Goal: Feedback & Contribution: Submit feedback/report problem

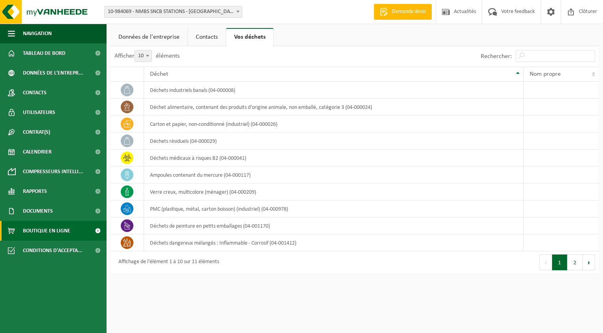
click at [58, 228] on span "Boutique en ligne" at bounding box center [46, 231] width 47 height 20
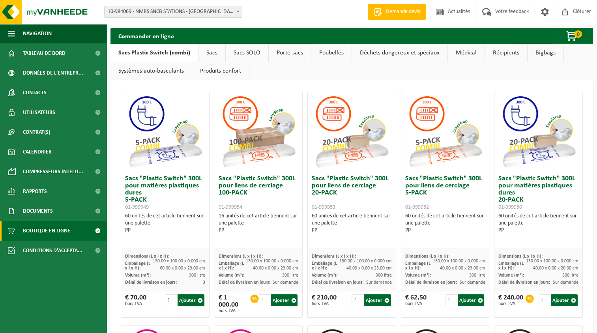
click at [318, 54] on link "Poubelles" at bounding box center [331, 53] width 40 height 18
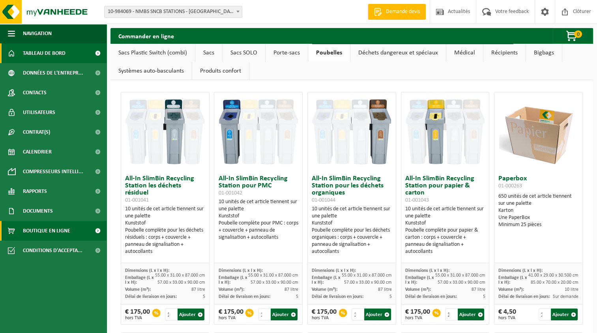
click at [52, 53] on span "Tableau de bord" at bounding box center [44, 53] width 43 height 20
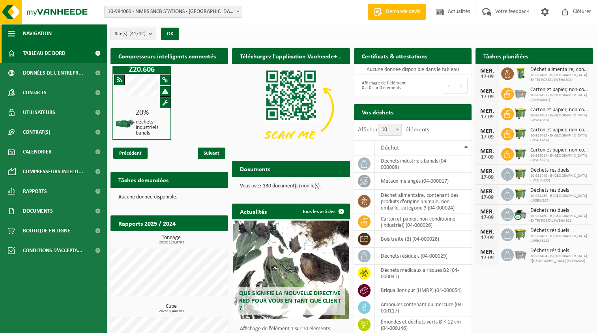
click at [12, 32] on span "button" at bounding box center [11, 34] width 7 height 20
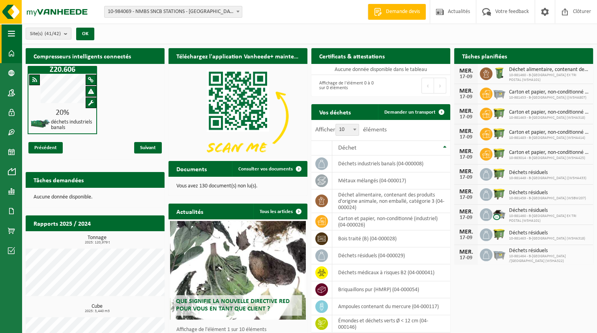
click at [12, 32] on span "button" at bounding box center [11, 34] width 7 height 20
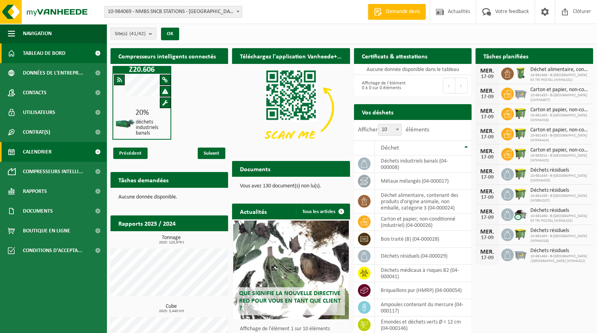
click at [97, 151] on span at bounding box center [98, 152] width 18 height 20
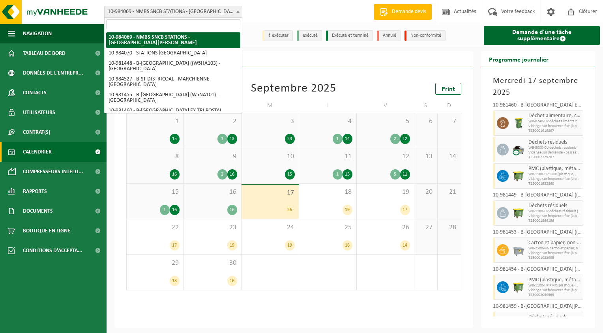
click at [240, 15] on span at bounding box center [238, 11] width 8 height 10
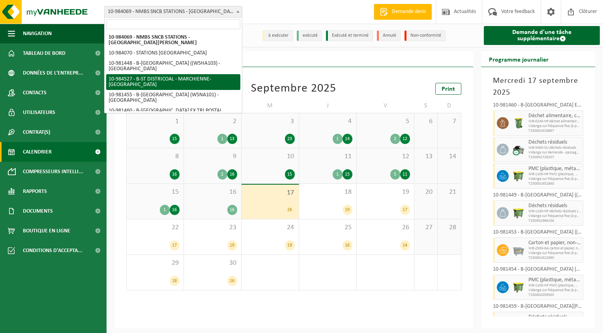
select select "163914"
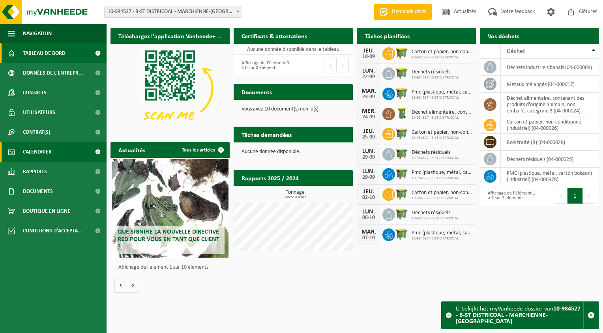
click at [49, 152] on span "Calendrier" at bounding box center [37, 152] width 29 height 20
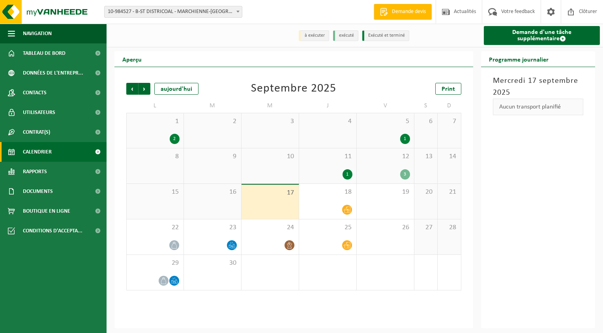
click at [388, 180] on div "12 3" at bounding box center [385, 165] width 57 height 35
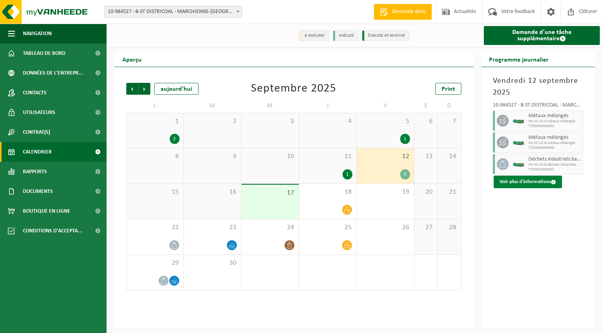
click at [554, 183] on span at bounding box center [553, 182] width 5 height 5
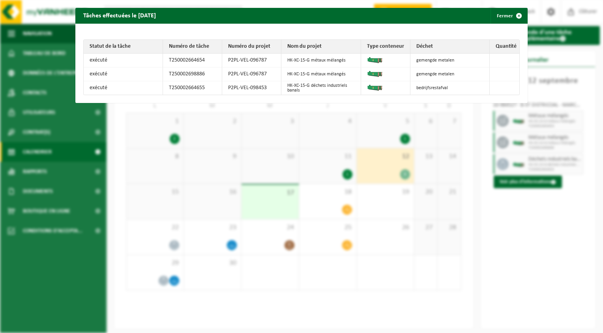
drag, startPoint x: 412, startPoint y: 86, endPoint x: 443, endPoint y: 85, distance: 31.2
click at [443, 85] on td "bedrijfsrestafval" at bounding box center [449, 87] width 79 height 13
drag, startPoint x: 443, startPoint y: 85, endPoint x: 439, endPoint y: 87, distance: 4.4
drag, startPoint x: 446, startPoint y: 86, endPoint x: 406, endPoint y: 87, distance: 39.9
click at [410, 87] on td "bedrijfsrestafval" at bounding box center [449, 87] width 79 height 13
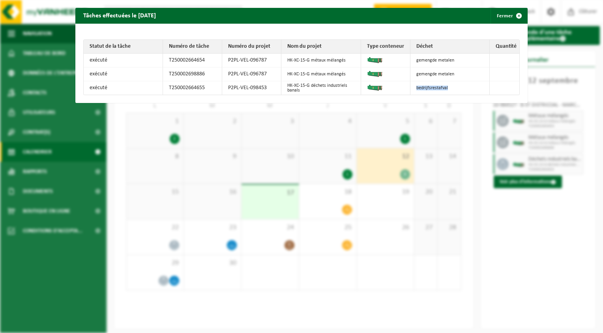
drag, startPoint x: 406, startPoint y: 87, endPoint x: 420, endPoint y: 84, distance: 14.5
drag, startPoint x: 452, startPoint y: 73, endPoint x: 409, endPoint y: 72, distance: 43.4
click at [410, 72] on td "gemengde metalen" at bounding box center [449, 74] width 79 height 14
drag, startPoint x: 409, startPoint y: 72, endPoint x: 417, endPoint y: 72, distance: 7.9
drag, startPoint x: 454, startPoint y: 58, endPoint x: 415, endPoint y: 56, distance: 39.5
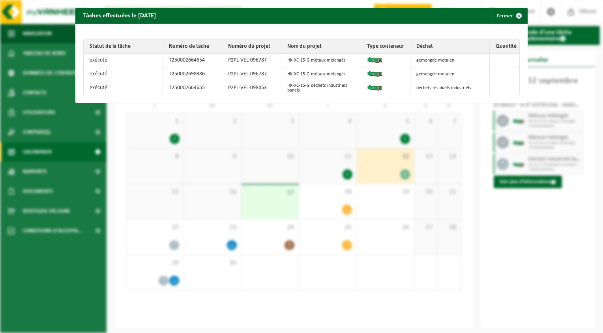
click at [415, 56] on td "gemengde metalen" at bounding box center [449, 61] width 79 height 14
click at [411, 133] on div "Tâches effectuées le 2025-09-12 Fermer Statut de la tâche Numéro de tâche Numér…" at bounding box center [301, 166] width 603 height 333
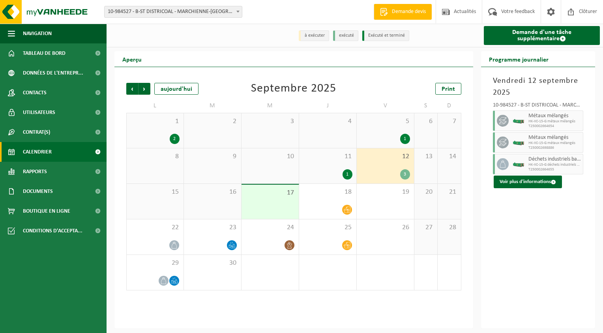
click at [239, 11] on b at bounding box center [237, 12] width 3 height 2
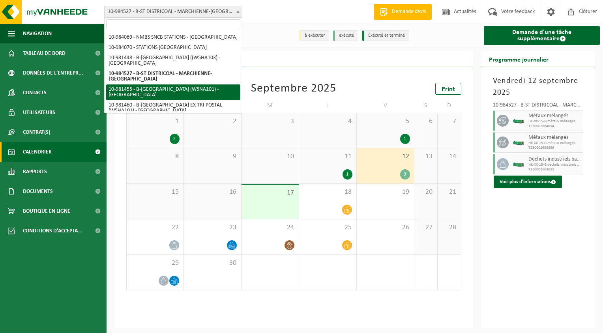
select select "161977"
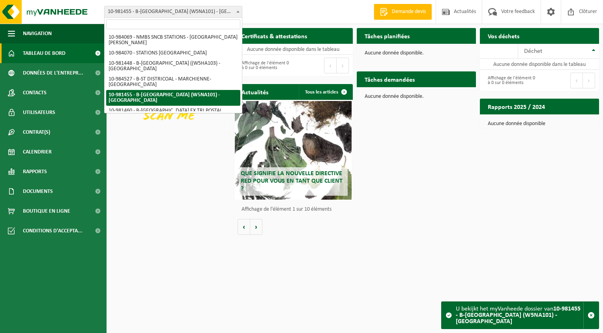
click at [236, 10] on span at bounding box center [238, 11] width 8 height 10
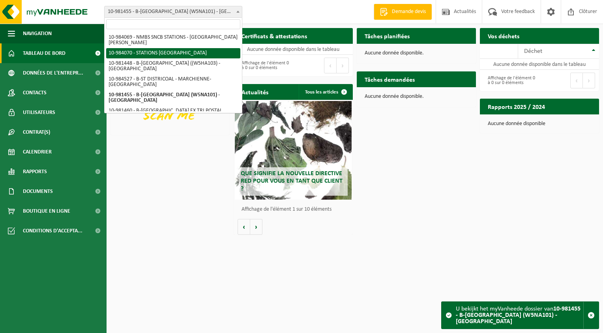
select select "163617"
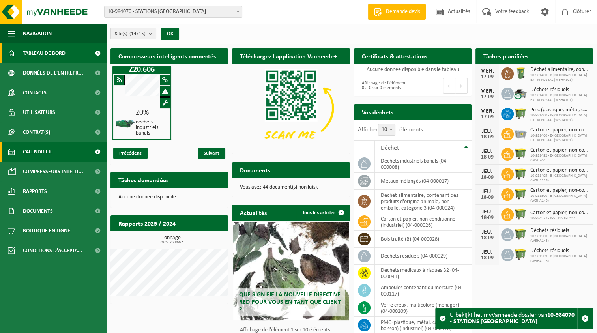
click at [71, 147] on link "Calendrier" at bounding box center [53, 152] width 107 height 20
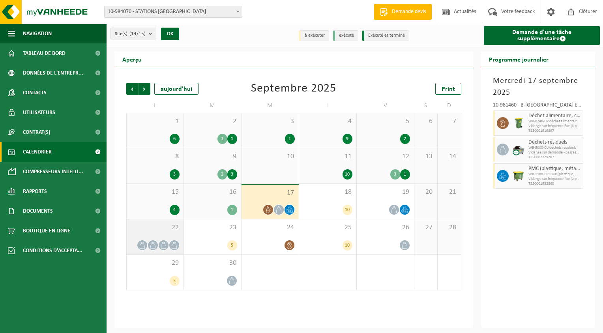
click at [175, 243] on icon at bounding box center [174, 245] width 7 height 7
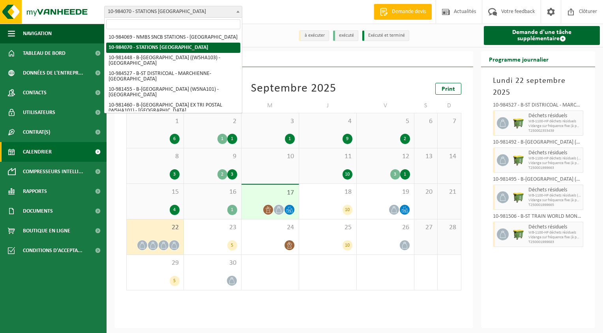
click at [239, 14] on span at bounding box center [238, 11] width 8 height 10
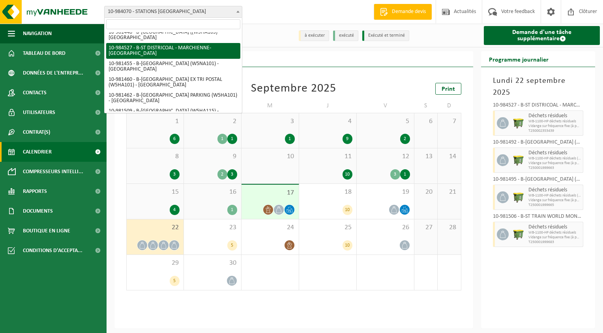
scroll to position [39, 0]
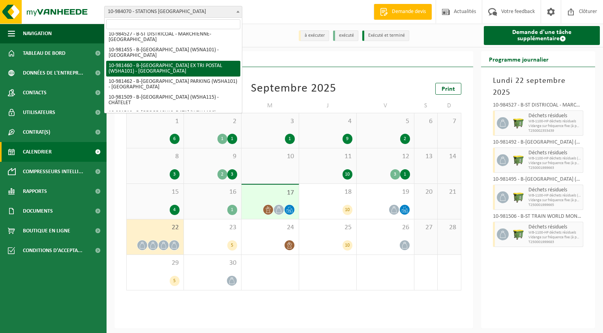
select select "161981"
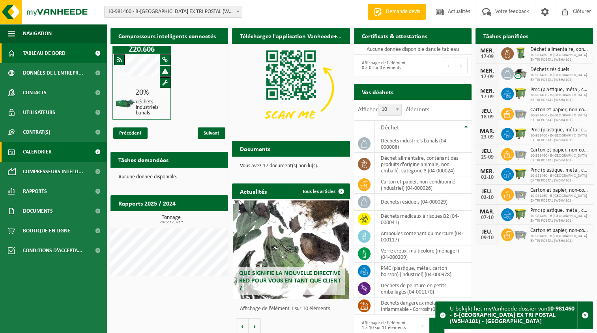
click at [41, 151] on span "Calendrier" at bounding box center [37, 152] width 29 height 20
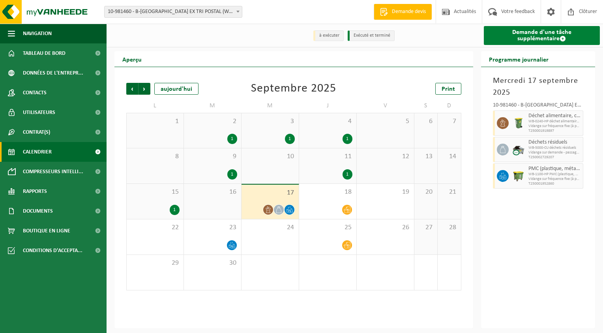
click at [559, 39] on span at bounding box center [562, 39] width 6 height 6
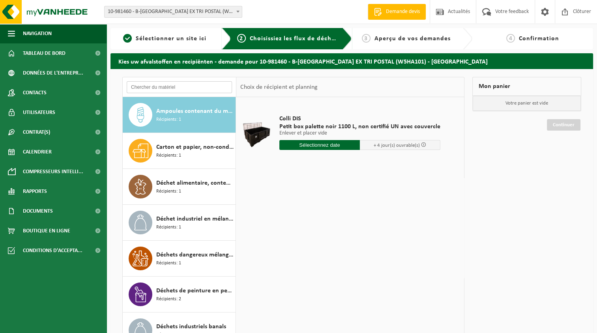
click at [193, 87] on input "text" at bounding box center [179, 87] width 105 height 12
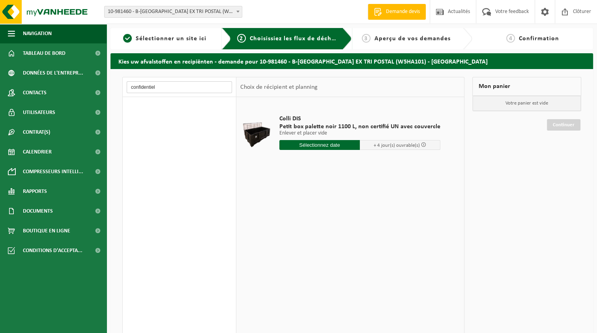
type input "confidentiel"
click at [36, 57] on span "Tableau de bord" at bounding box center [44, 53] width 43 height 20
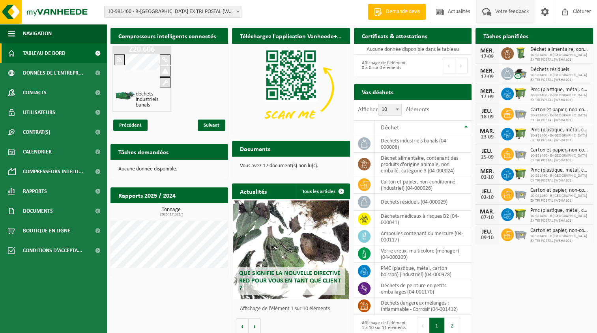
click at [519, 11] on span "Votre feedback" at bounding box center [511, 11] width 37 height 23
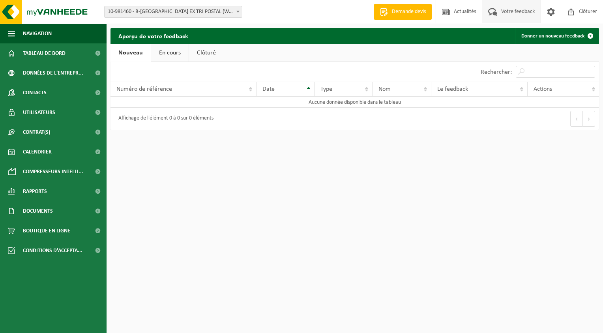
click at [172, 52] on link "En cours" at bounding box center [169, 53] width 37 height 18
click at [196, 50] on link "Clôturé" at bounding box center [205, 53] width 35 height 18
click at [138, 53] on link "Nouveau" at bounding box center [129, 53] width 38 height 18
click at [542, 39] on link "Donner un nouveau feedback" at bounding box center [556, 36] width 83 height 16
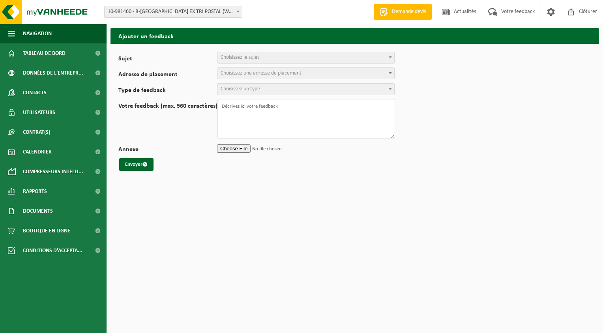
select select
click at [387, 57] on span at bounding box center [390, 57] width 8 height 10
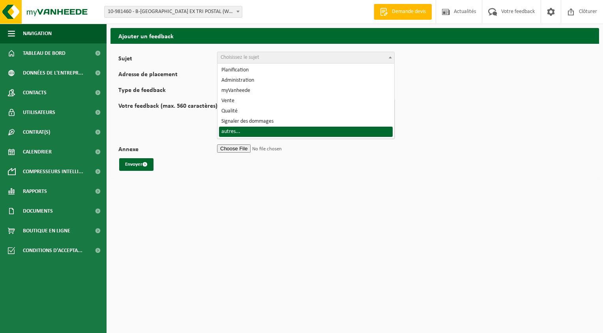
select select "32"
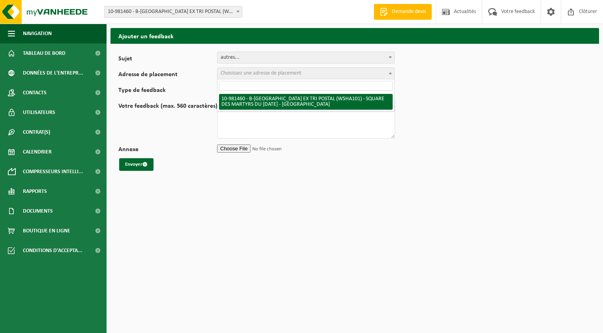
click at [391, 74] on span at bounding box center [390, 73] width 8 height 10
select select "161981"
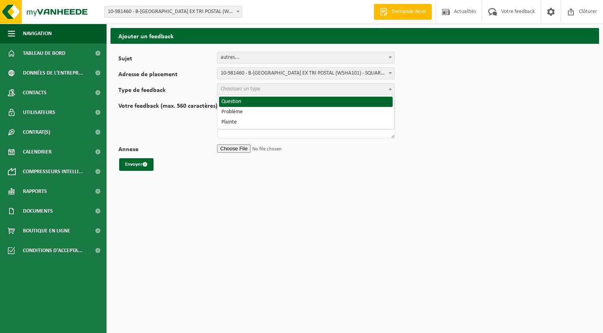
click at [387, 88] on span at bounding box center [390, 89] width 8 height 10
select select "QUE"
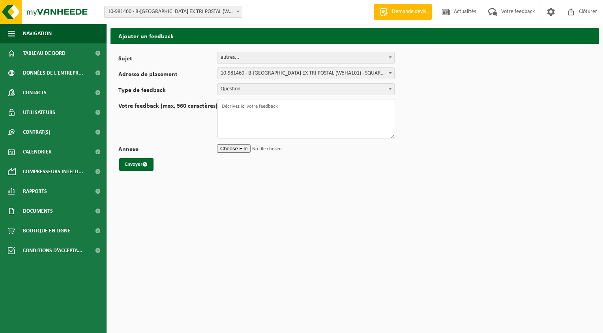
click at [250, 147] on input "Annexe" at bounding box center [306, 148] width 178 height 12
